Goal: Find specific page/section: Find specific page/section

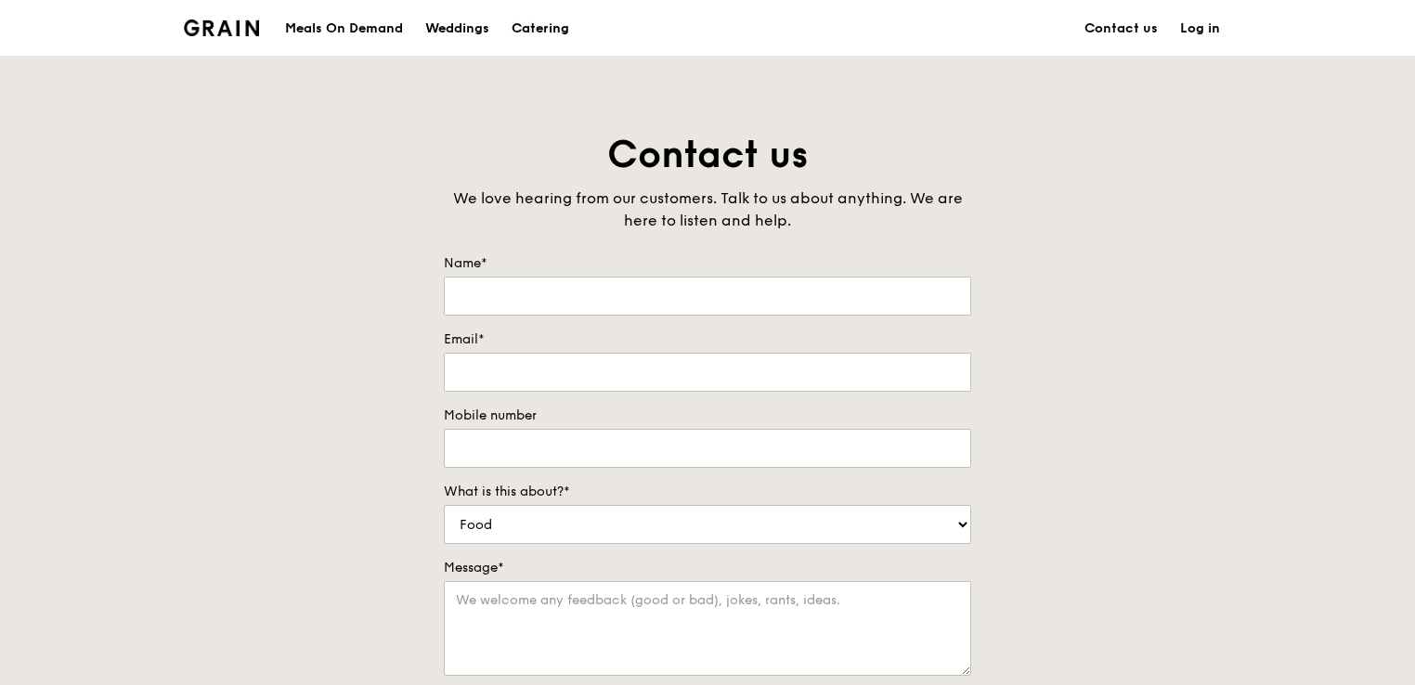
click at [533, 26] on div "Catering" at bounding box center [541, 29] width 58 height 56
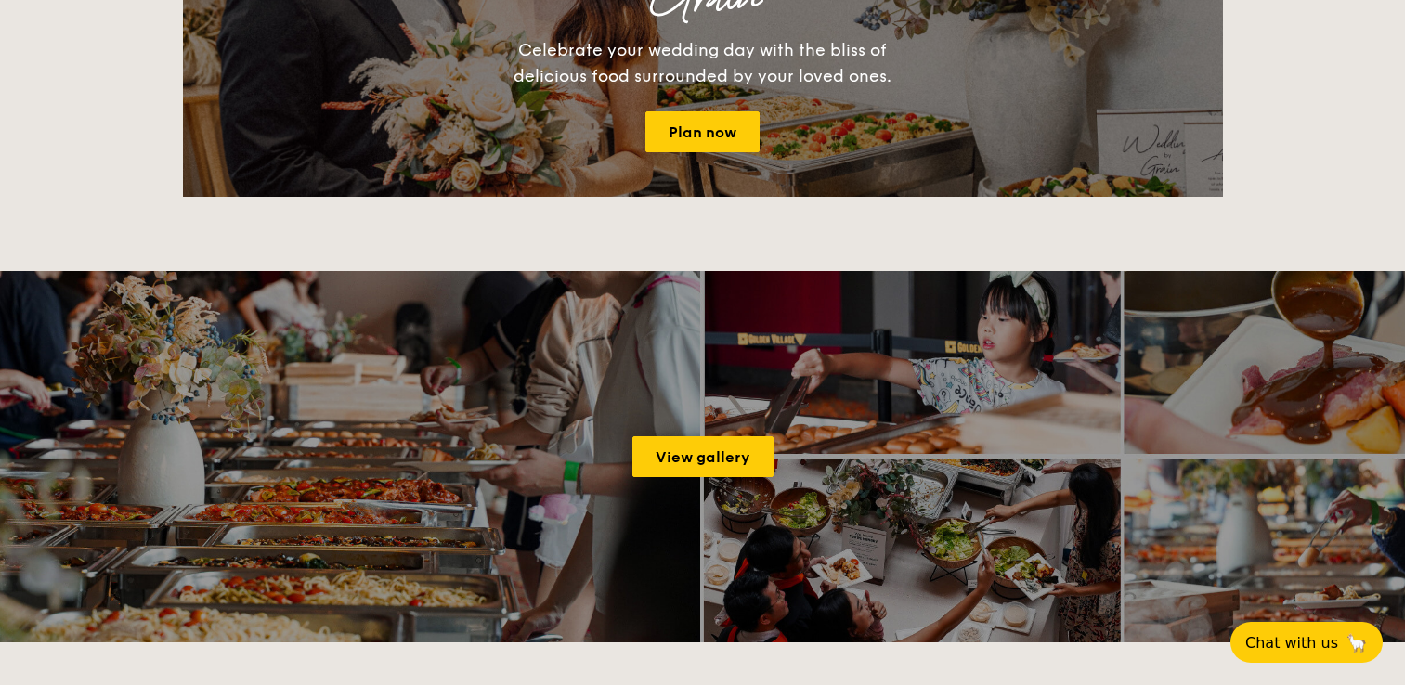
scroll to position [2693, 0]
